Goal: Task Accomplishment & Management: Use online tool/utility

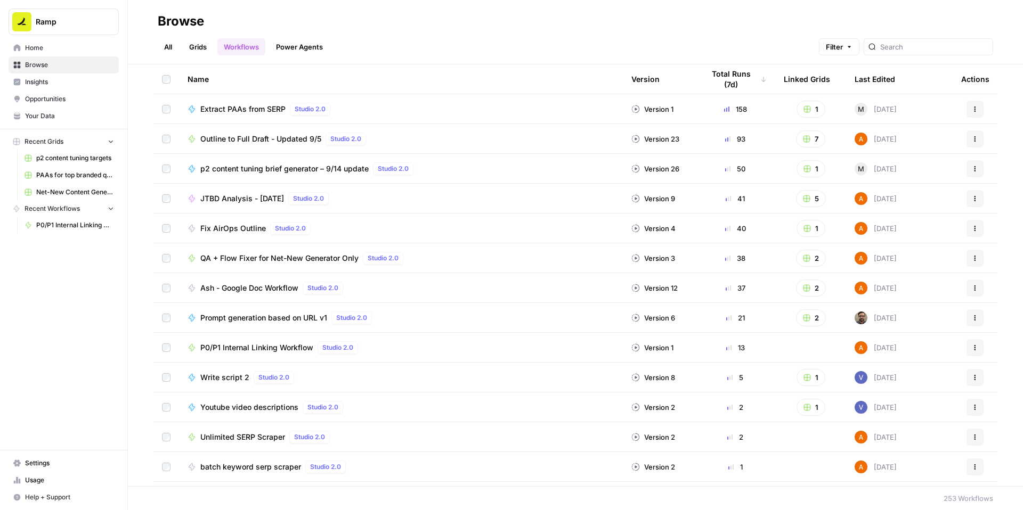
click at [233, 343] on span "P0/P1 Internal Linking Workflow" at bounding box center [256, 348] width 113 height 11
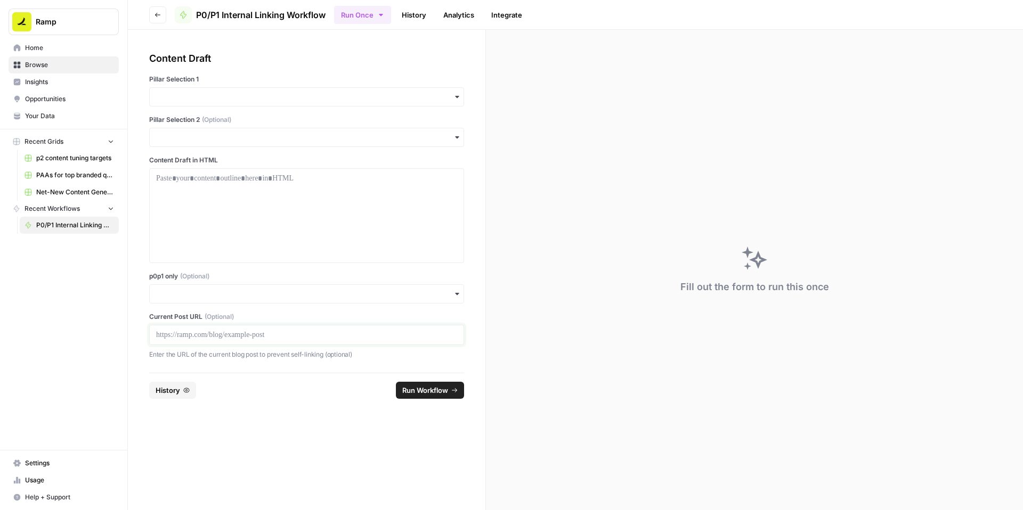
click at [248, 337] on p at bounding box center [306, 335] width 301 height 11
click at [241, 294] on input "p0p1 only (Optional)" at bounding box center [306, 294] width 301 height 11
click at [194, 327] on div "Yes" at bounding box center [307, 323] width 314 height 20
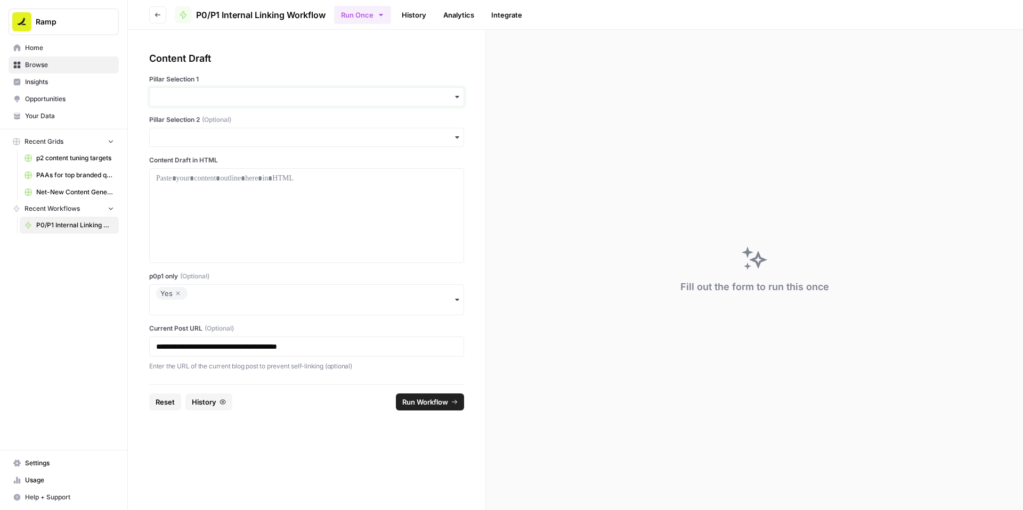
click at [249, 97] on input "Pillar Selection 1" at bounding box center [306, 97] width 301 height 11
click at [211, 124] on div "Accounts Payable" at bounding box center [307, 126] width 314 height 20
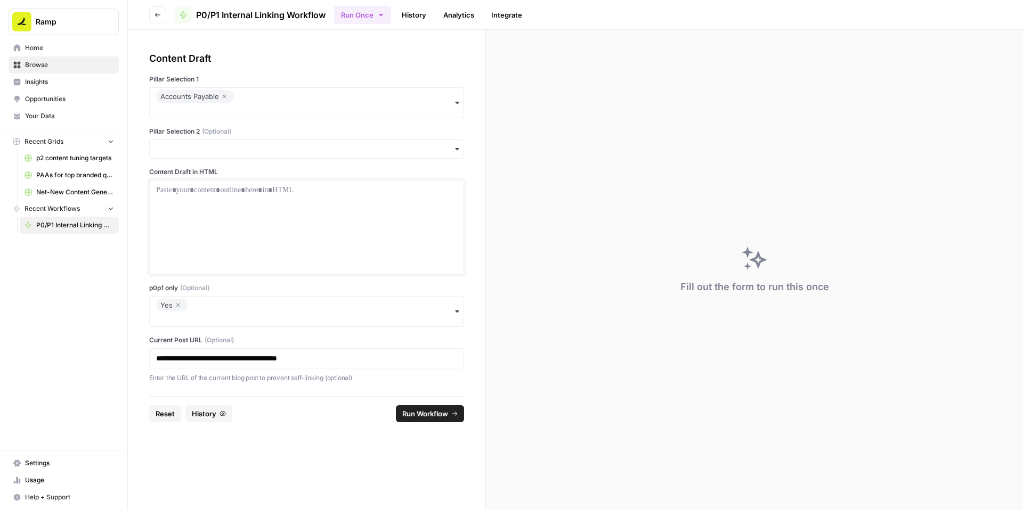
click at [305, 199] on div at bounding box center [306, 227] width 301 height 85
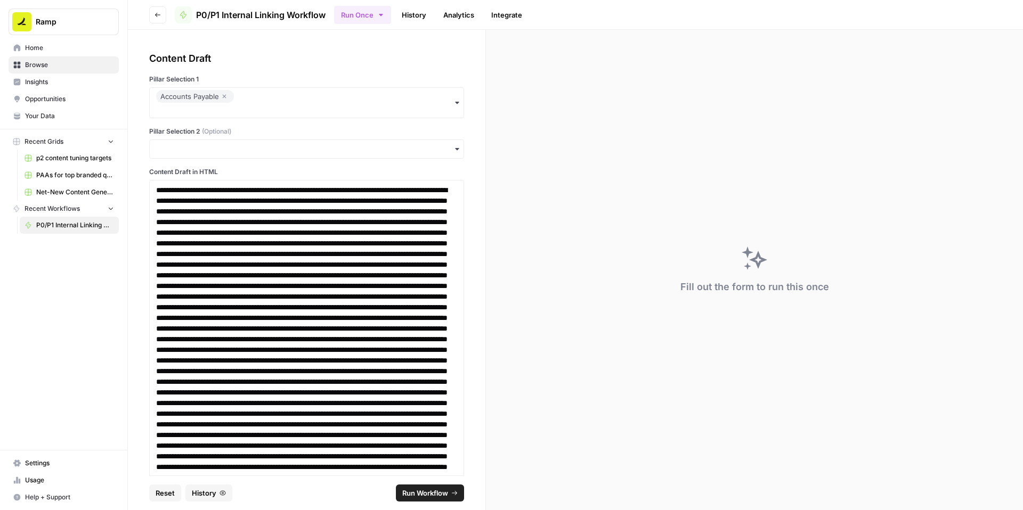
click at [421, 492] on span "Run Workflow" at bounding box center [425, 493] width 46 height 11
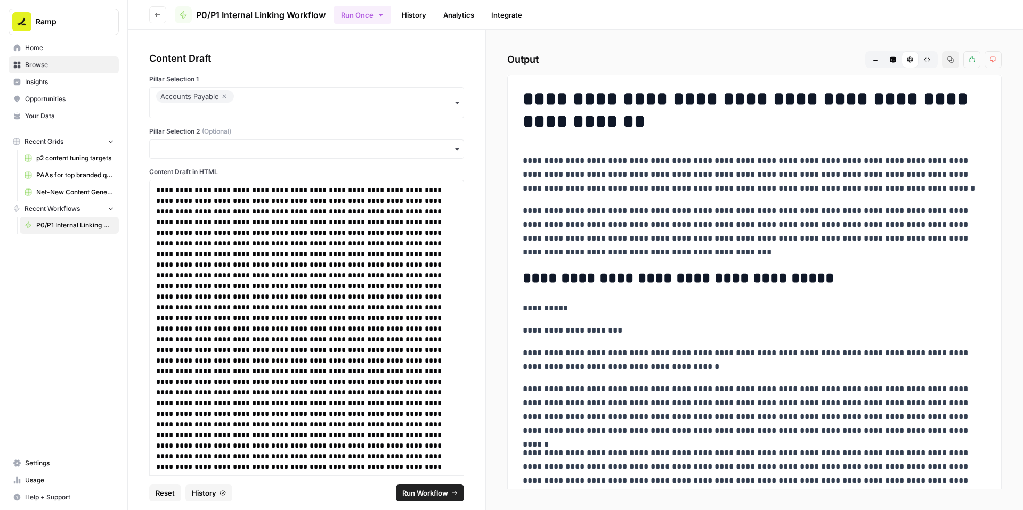
click at [949, 61] on icon "button" at bounding box center [951, 60] width 6 height 6
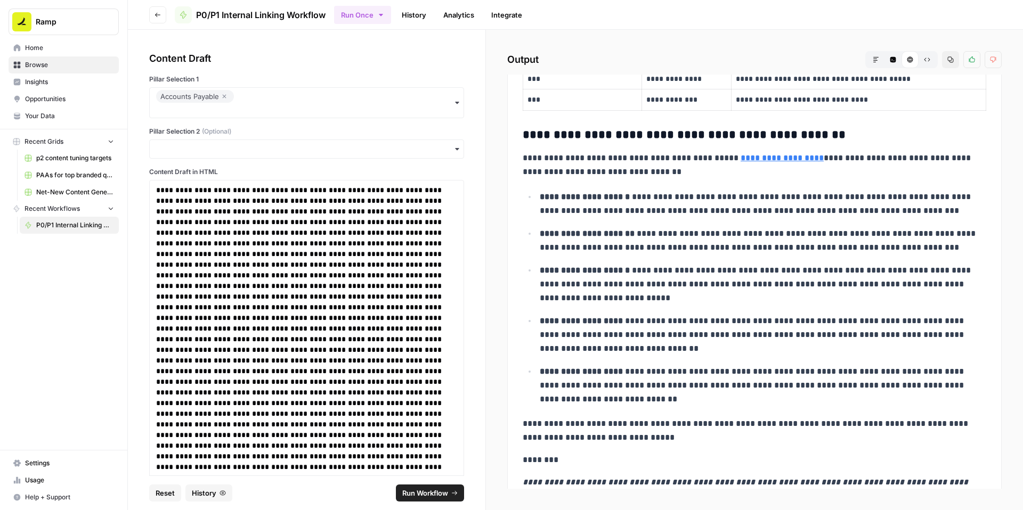
scroll to position [2759, 0]
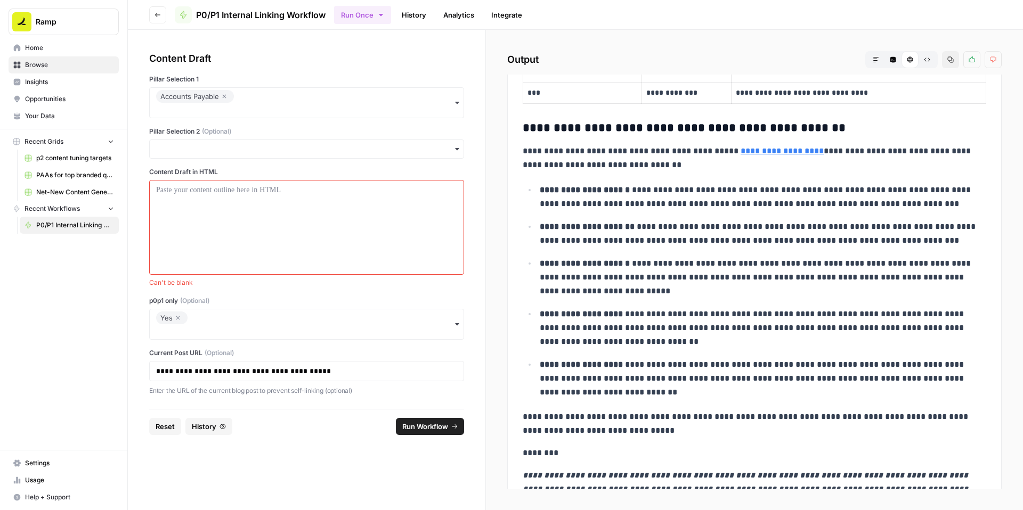
click at [175, 316] on icon "button" at bounding box center [178, 318] width 6 height 13
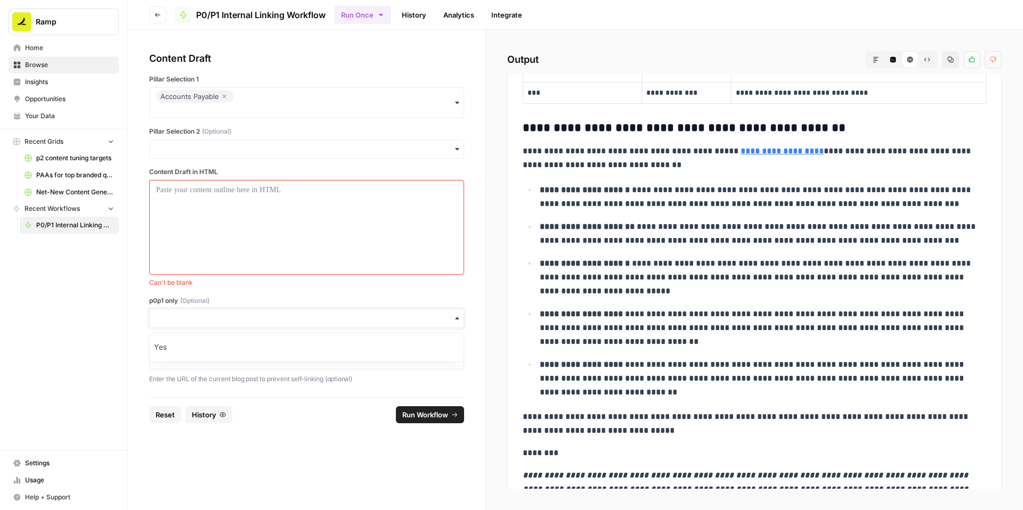
click at [185, 317] on input "p0p1 only (Optional)" at bounding box center [306, 318] width 301 height 11
click at [263, 213] on div at bounding box center [306, 227] width 301 height 85
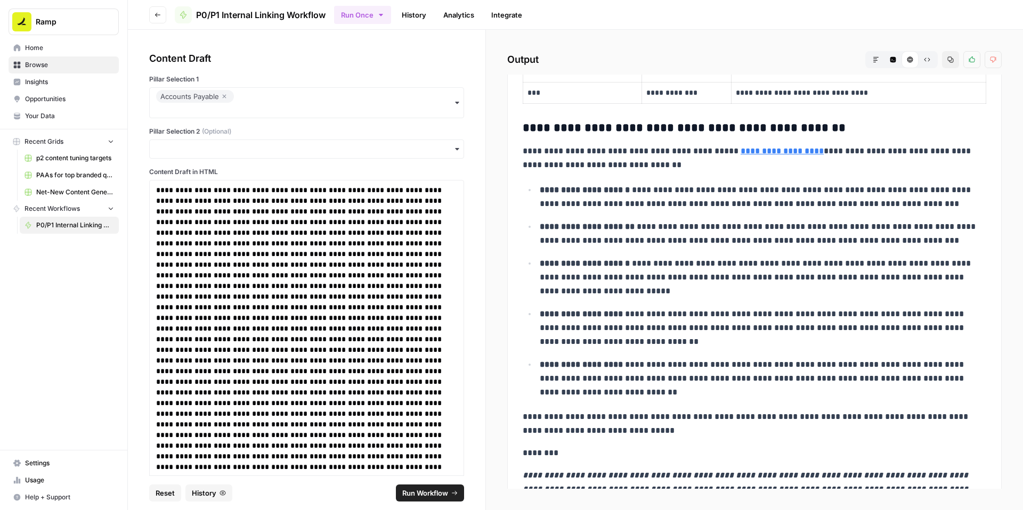
click at [420, 494] on span "Run Workflow" at bounding box center [425, 493] width 46 height 11
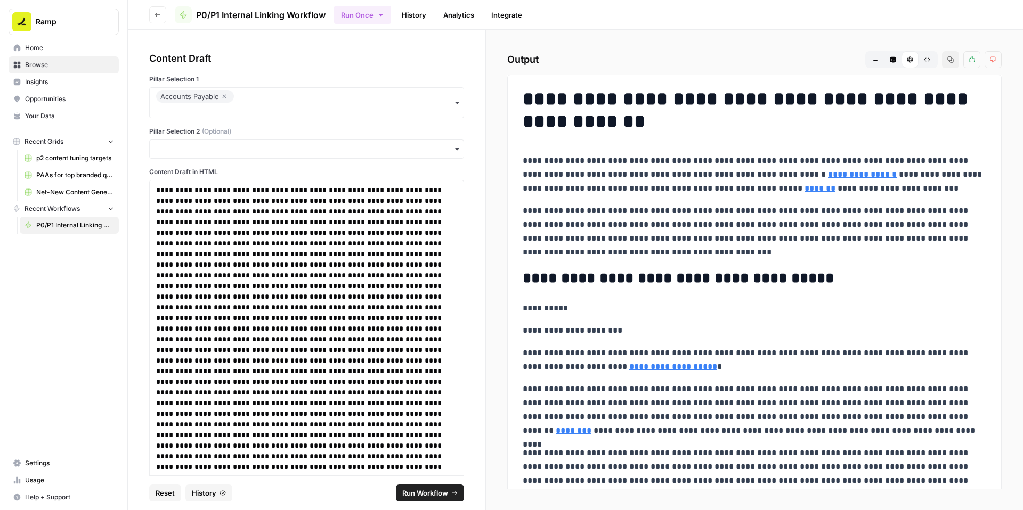
click at [952, 62] on icon "button" at bounding box center [951, 60] width 6 height 6
